Goal: Use online tool/utility: Use online tool/utility

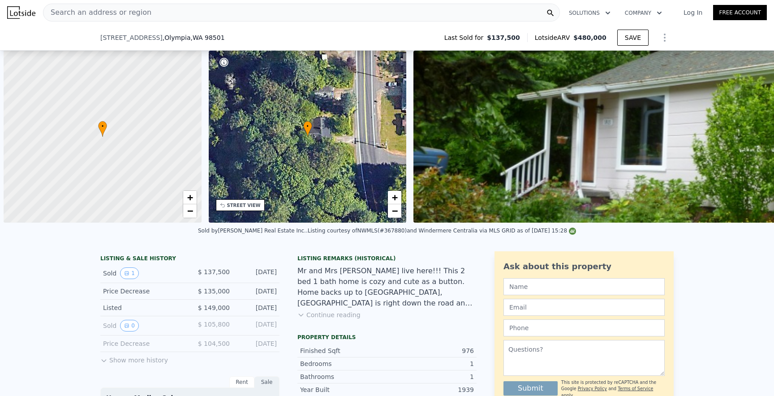
scroll to position [0, 4]
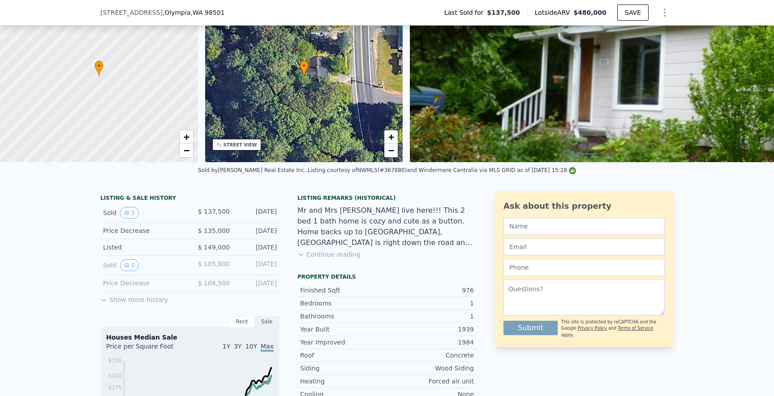
type input "$ 480,000"
type input "$ 0"
type input "$ 297,616"
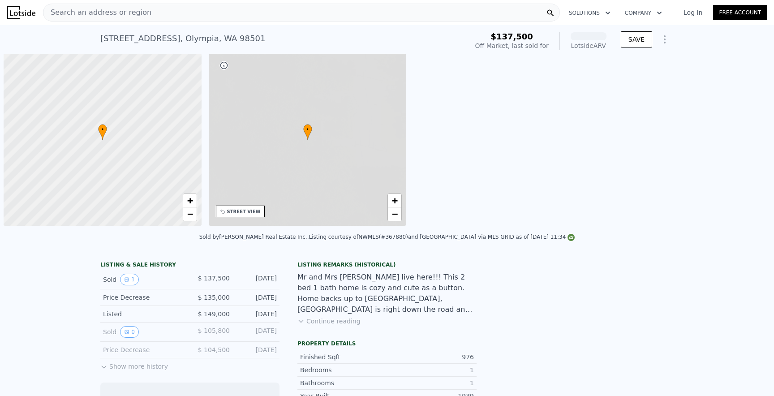
scroll to position [0, 4]
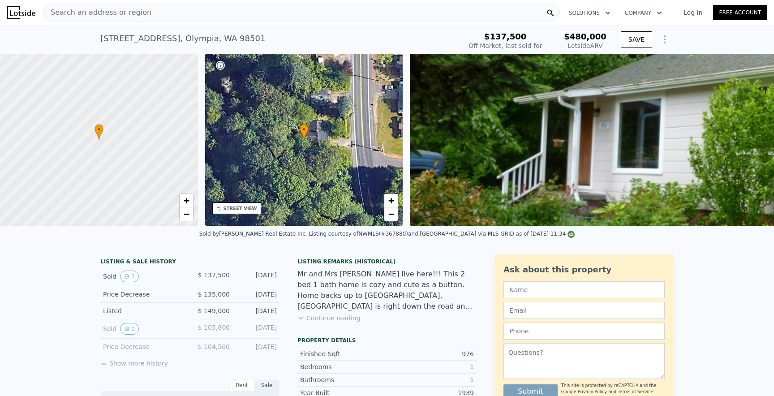
click at [209, 15] on div "Search an address or region" at bounding box center [301, 13] width 517 height 18
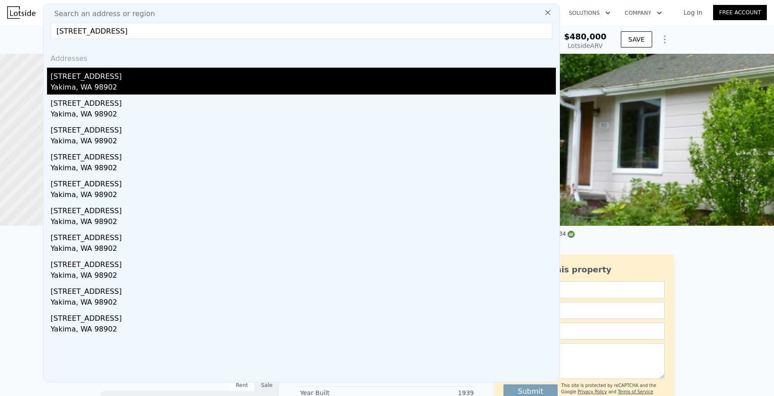
type input "[STREET_ADDRESS]"
click at [175, 91] on div "Yakima, WA 98902" at bounding box center [303, 88] width 505 height 13
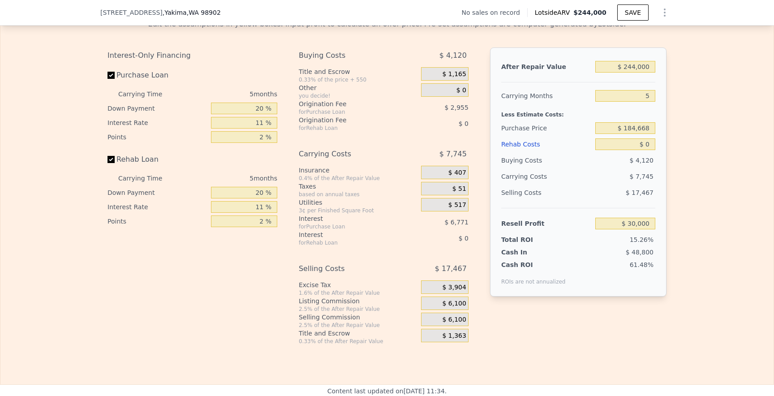
scroll to position [1296, 0]
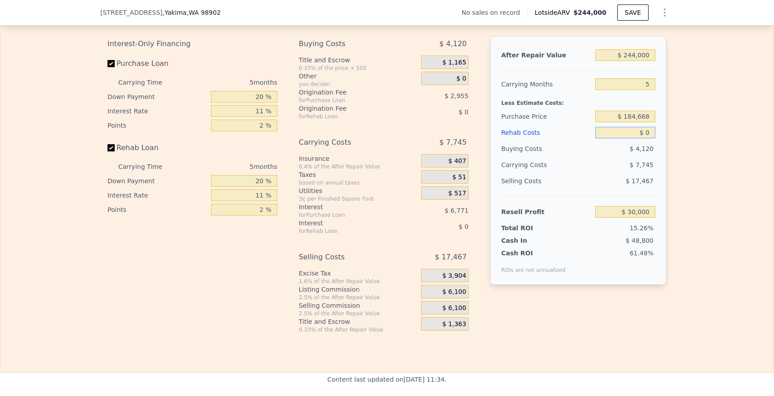
click at [649, 135] on input "$ 0" at bounding box center [625, 133] width 60 height 12
type input "$ 7"
type input "$ 29,993"
type input "$ 70"
type input "$ 29,924"
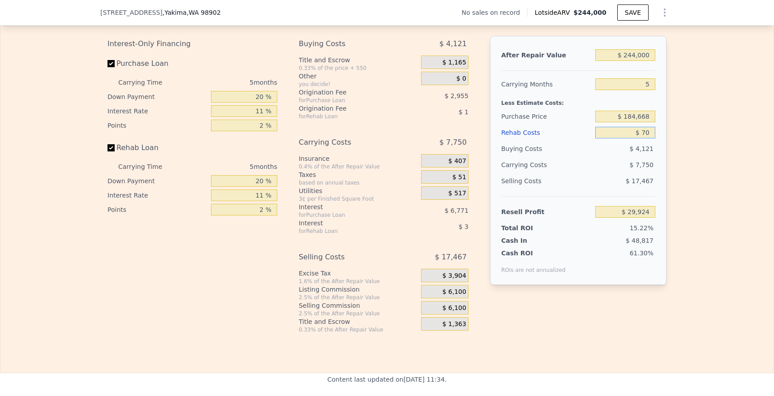
type input "$ 7"
type input "$ 29,993"
type input "$ 6"
type input "$ 29,994"
type input "$ 60"
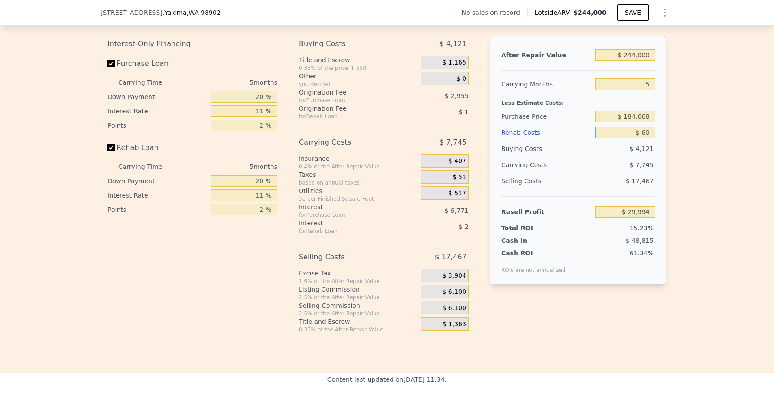
type input "$ 29,939"
type input "$ 600"
type input "$ 29,370"
type input "$ 6,000"
type input "$ 23,684"
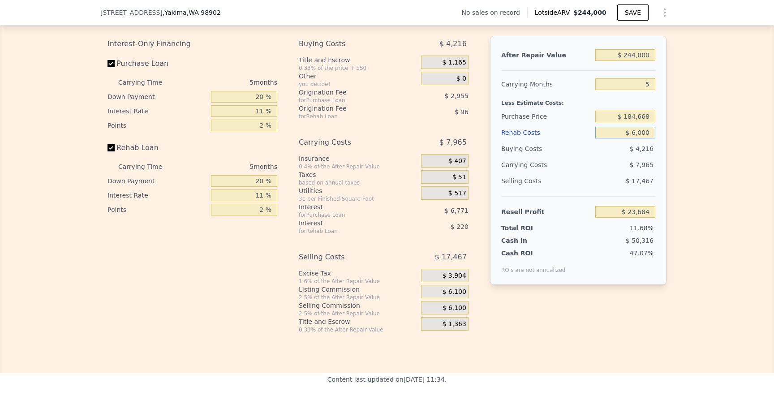
type input "$ 60,000"
type input "-$ 33,160"
type input "$ 60,000"
click at [631, 119] on input "$ 184,668" at bounding box center [625, 117] width 60 height 12
type input "$ 104,668"
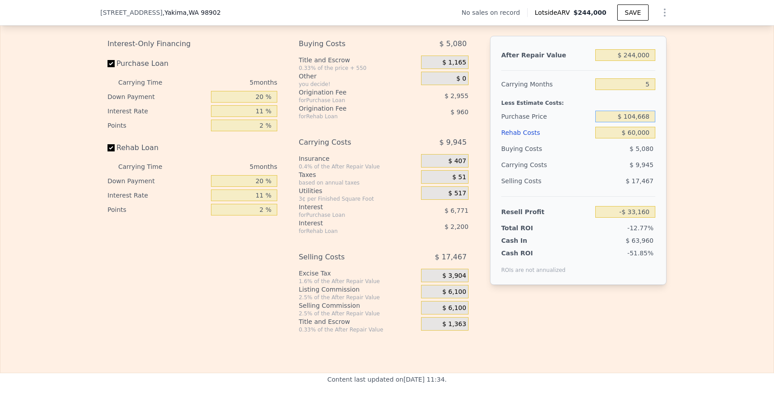
type input "$ 51,316"
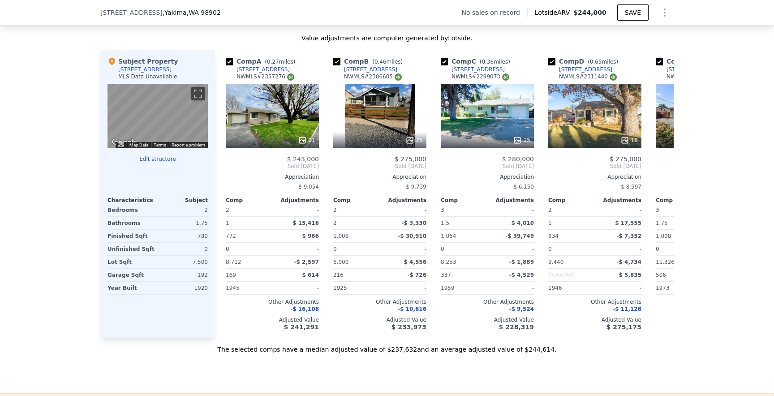
scroll to position [832, 0]
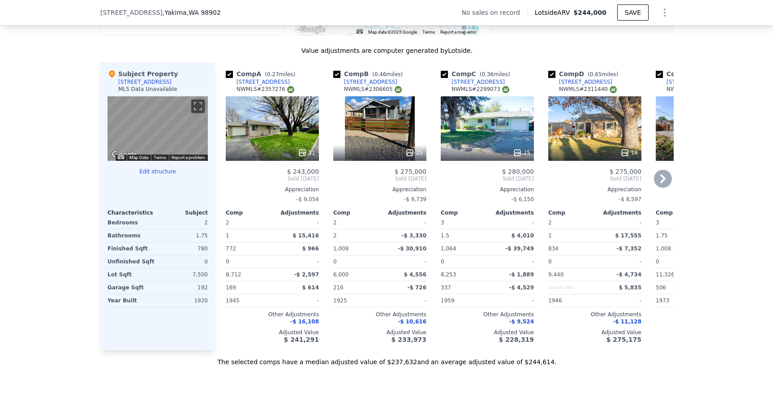
click at [278, 127] on div "21" at bounding box center [272, 128] width 93 height 64
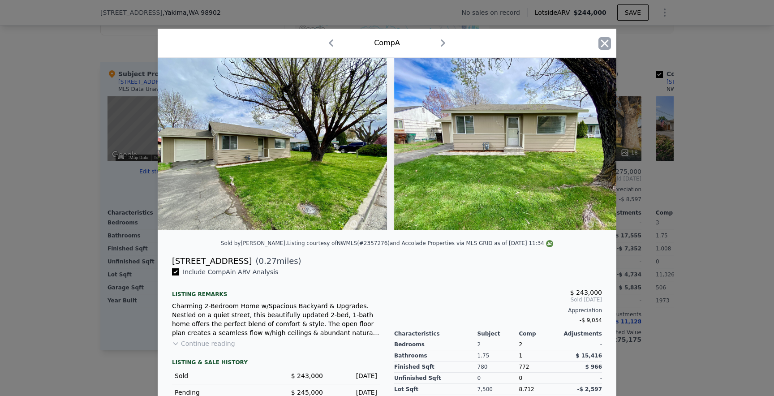
click at [601, 45] on icon "button" at bounding box center [605, 43] width 8 height 8
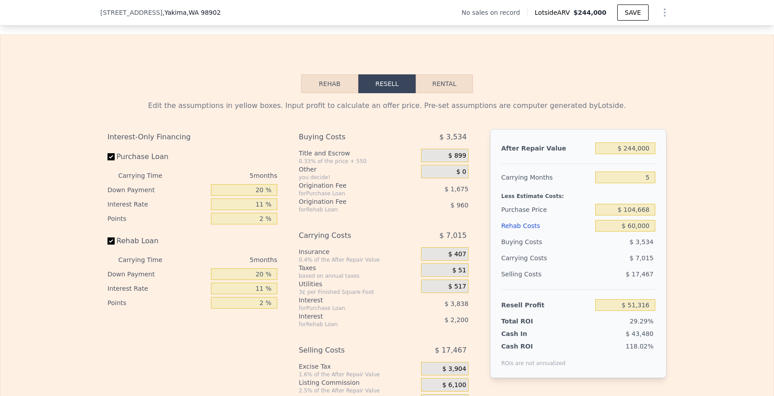
scroll to position [1204, 0]
click at [633, 211] on input "$ 104,668" at bounding box center [625, 209] width 60 height 12
type input "$ 124,668"
type input "$ 30,200"
type input "$ 114,668"
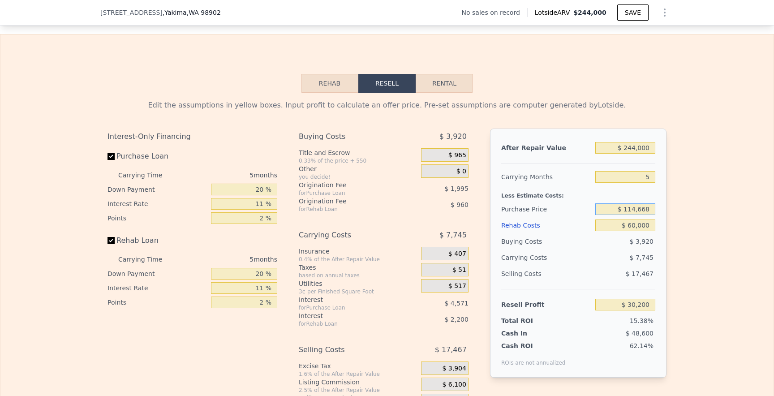
type input "$ 40,758"
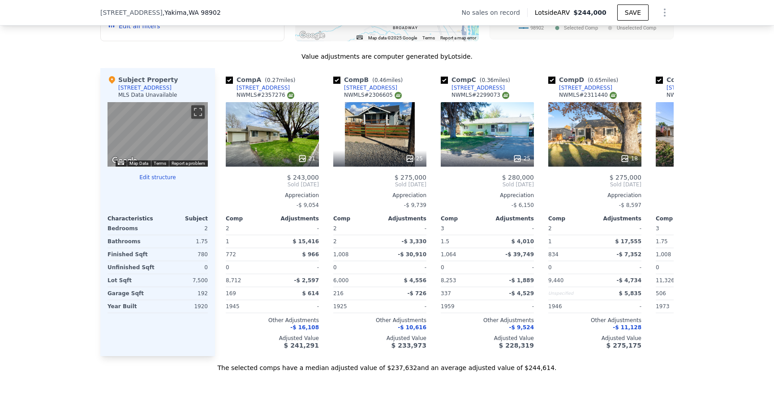
scroll to position [818, 0]
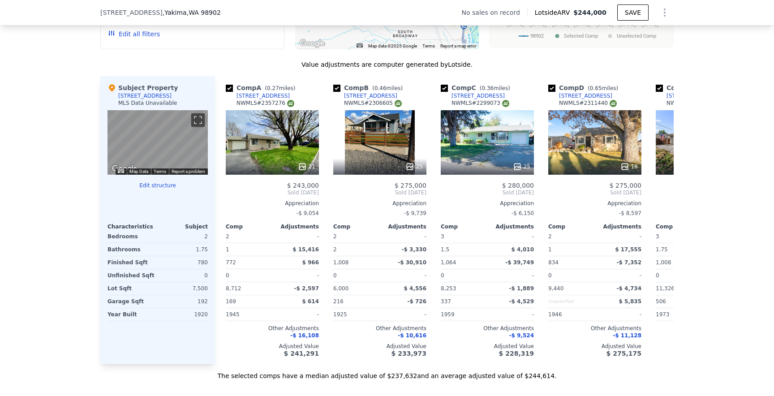
click at [90, 114] on div "We found 9 sales that match your search Filters Map Prices Modify Comp Filters …" at bounding box center [387, 128] width 774 height 505
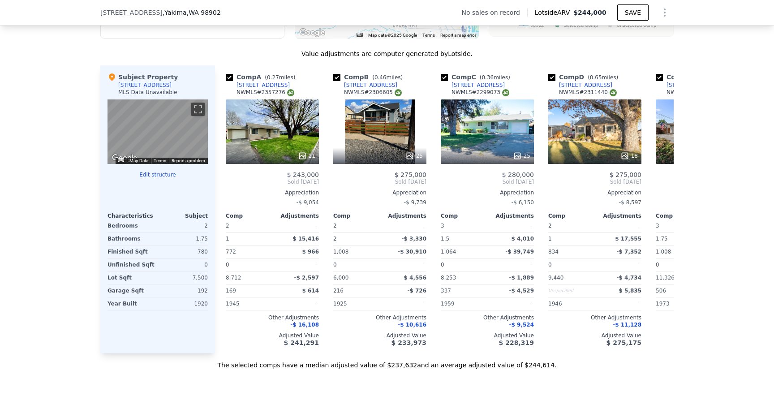
scroll to position [830, 0]
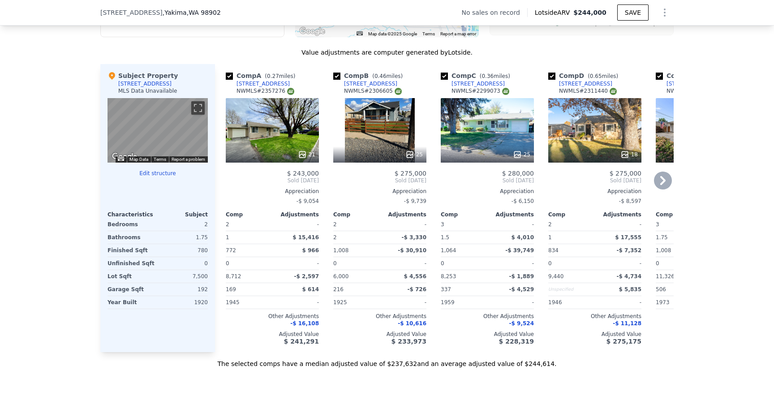
click at [488, 137] on div "25" at bounding box center [487, 130] width 93 height 64
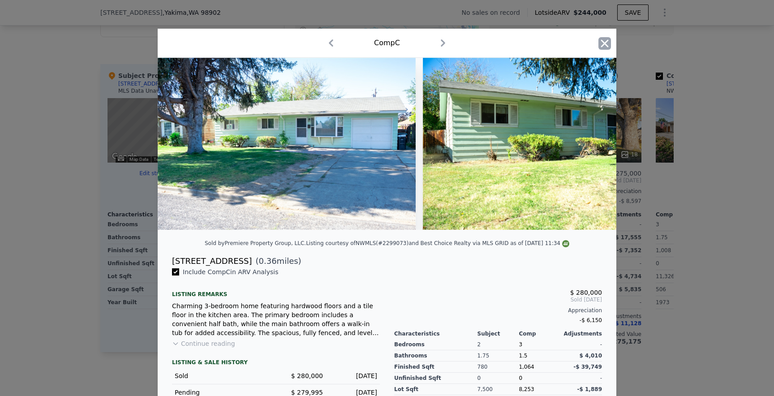
click at [607, 46] on icon "button" at bounding box center [605, 43] width 8 height 8
